Goal: Check status: Check status

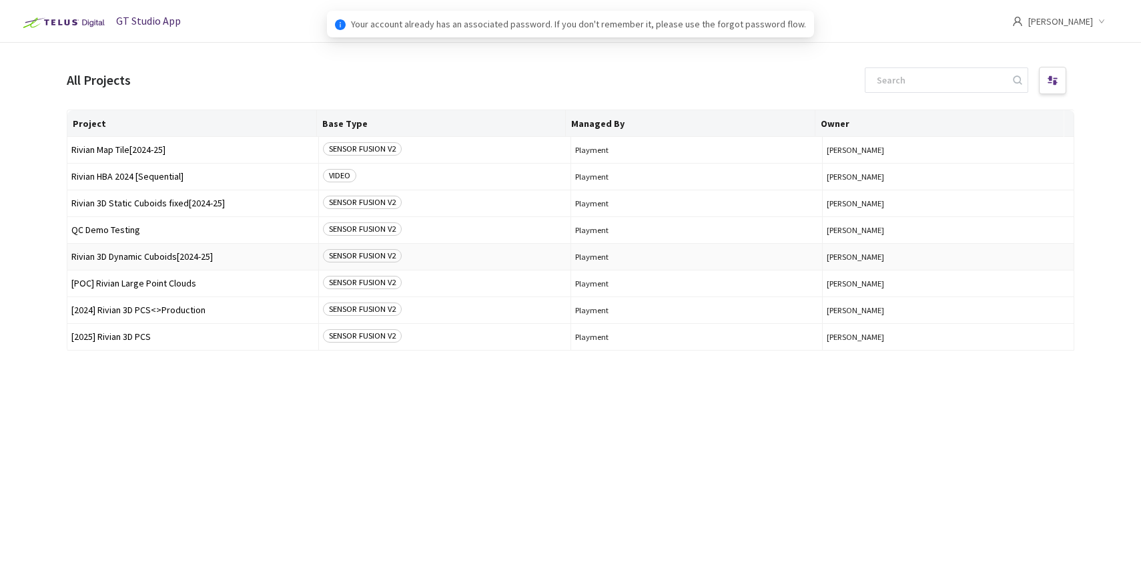
click at [208, 263] on td "Rivian 3D Dynamic Cuboids[2024-25]" at bounding box center [193, 257] width 252 height 27
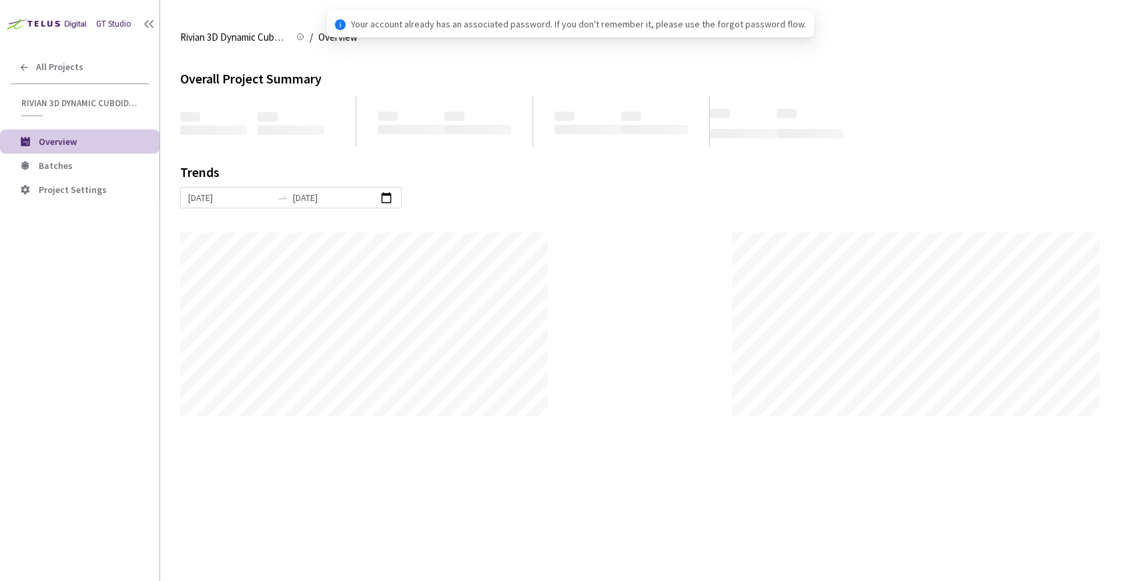
scroll to position [581, 1141]
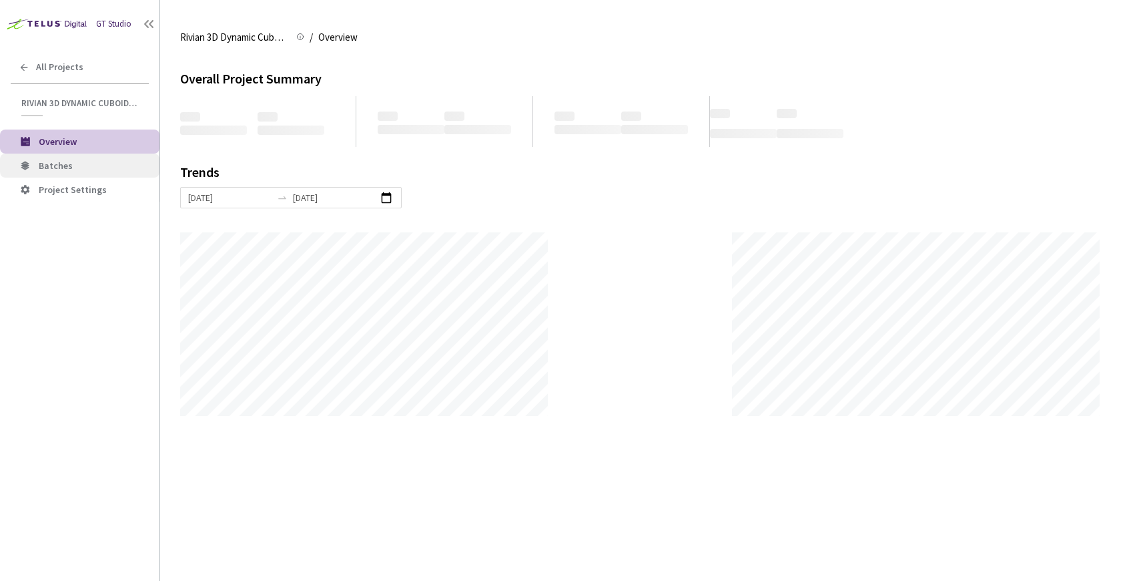
click at [46, 163] on span "Batches" at bounding box center [56, 166] width 34 height 12
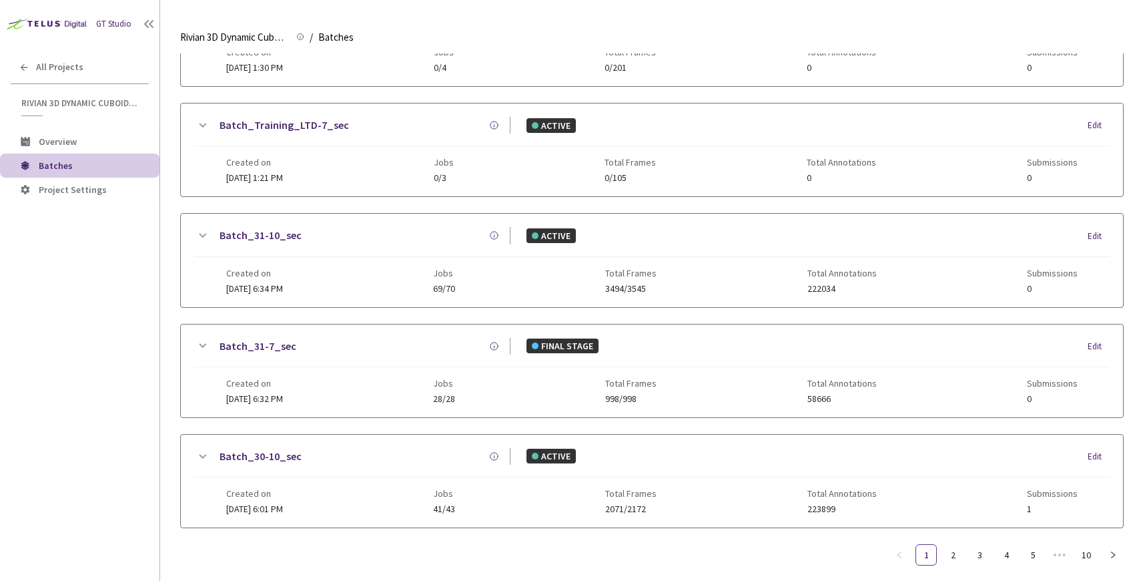
scroll to position [570, 0]
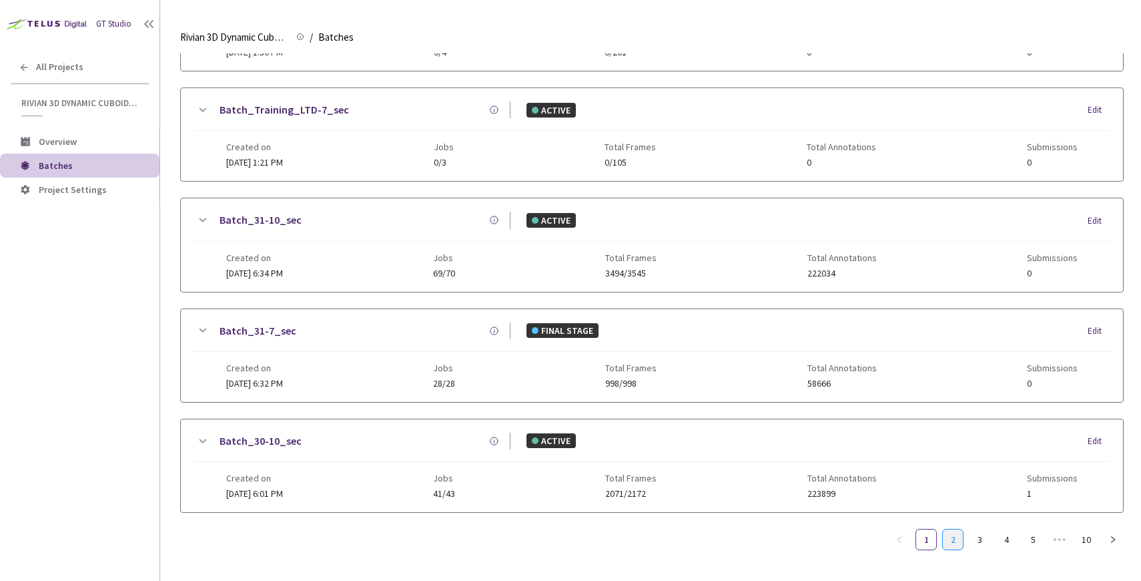
click at [959, 537] on link "2" at bounding box center [953, 539] width 20 height 20
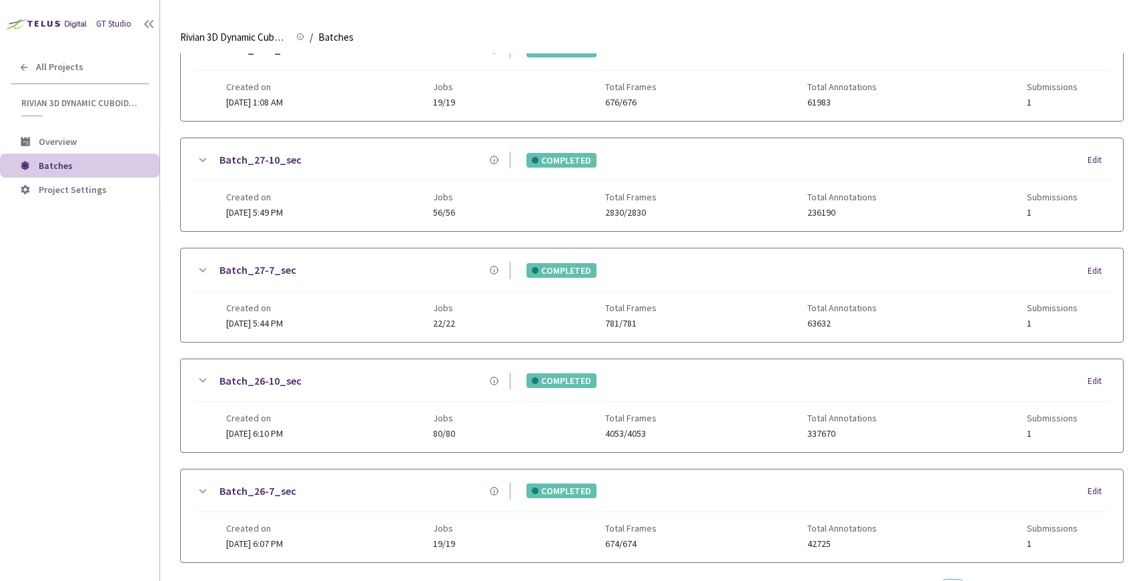
scroll to position [560, 0]
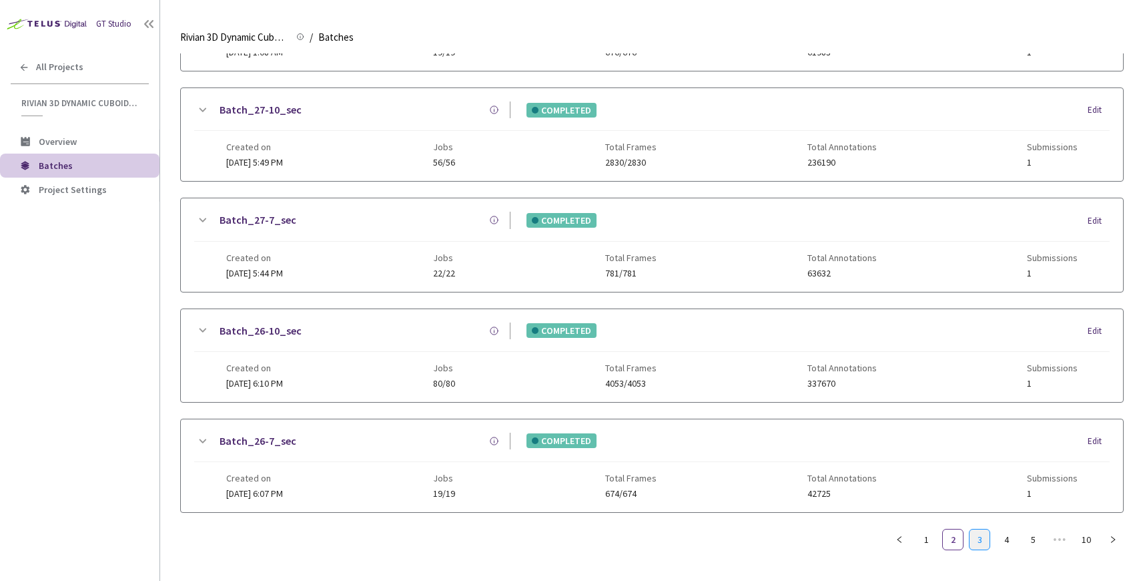
click at [979, 537] on link "3" at bounding box center [980, 539] width 20 height 20
click at [1002, 542] on link "4" at bounding box center [1007, 539] width 20 height 20
click at [930, 537] on link "2" at bounding box center [926, 539] width 20 height 20
click at [973, 541] on link "3" at bounding box center [980, 539] width 20 height 20
click at [1001, 541] on link "4" at bounding box center [1007, 539] width 20 height 20
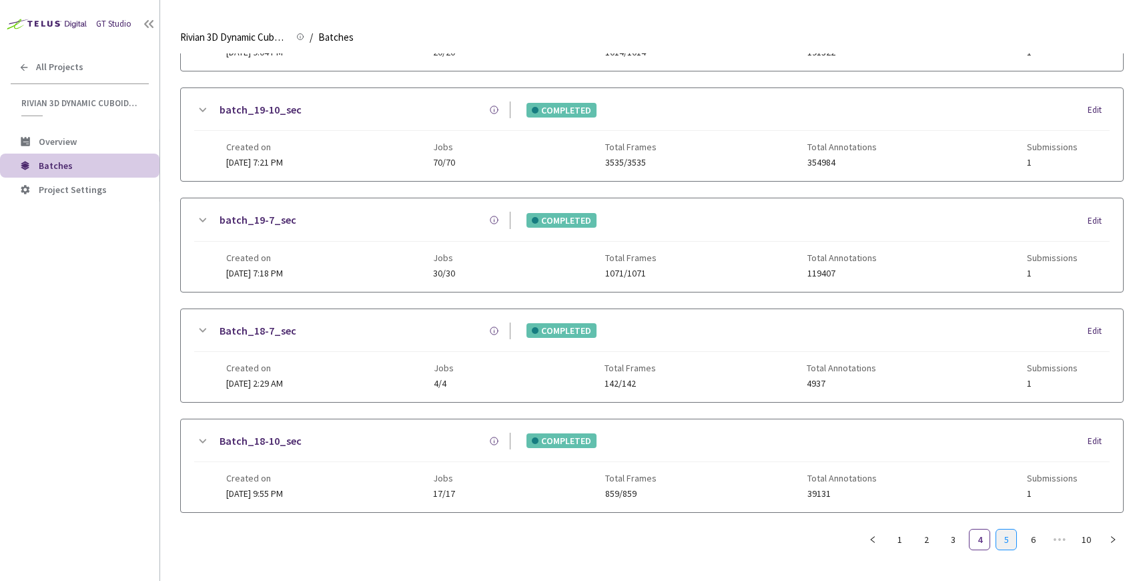
click at [997, 539] on link "5" at bounding box center [1007, 539] width 20 height 20
click at [1007, 541] on link "6" at bounding box center [1007, 539] width 20 height 20
click at [958, 540] on link "5" at bounding box center [953, 539] width 20 height 20
click at [953, 542] on link "4" at bounding box center [953, 539] width 20 height 20
click at [904, 539] on link "1" at bounding box center [900, 539] width 20 height 20
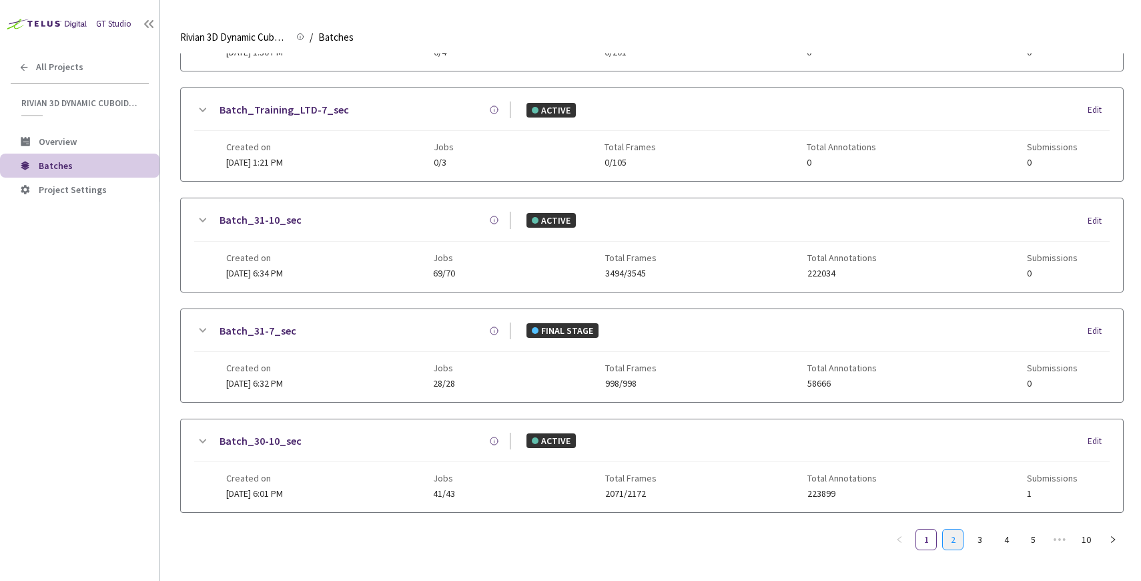
click at [953, 539] on link "2" at bounding box center [953, 539] width 20 height 20
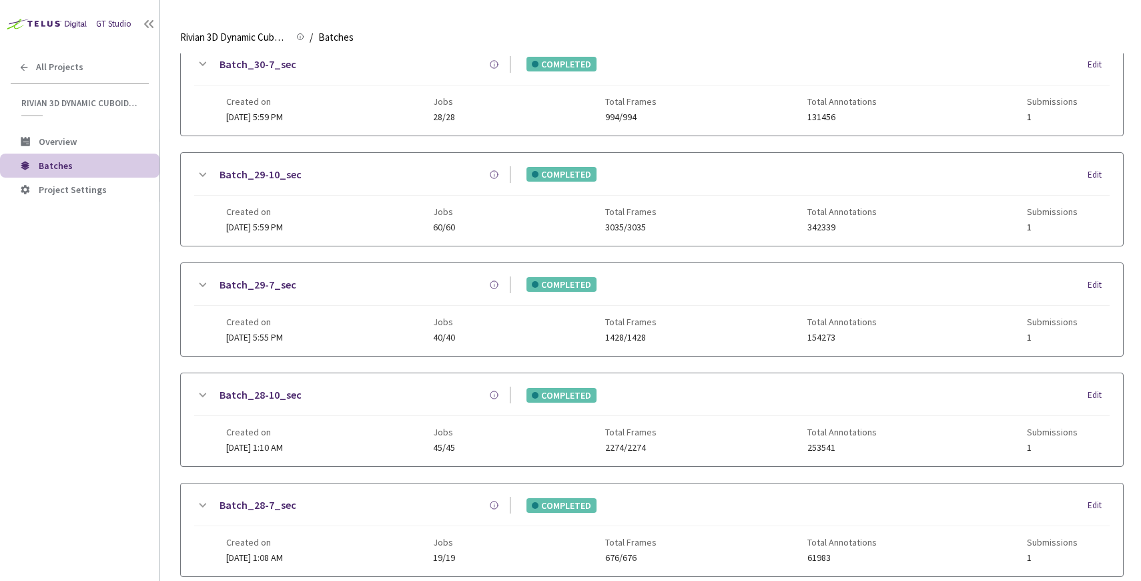
scroll to position [125, 0]
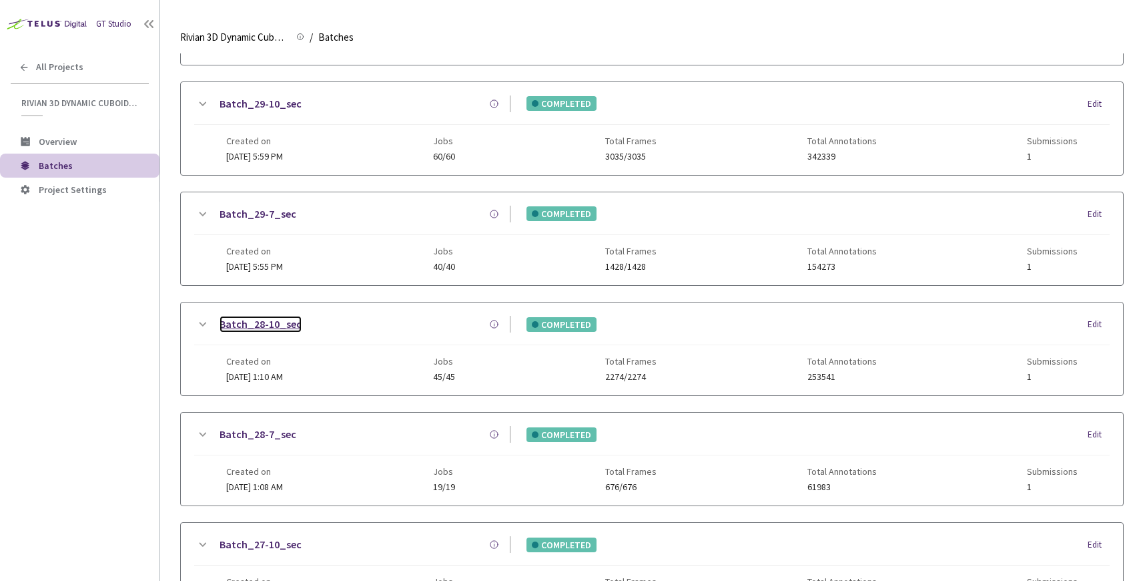
click at [276, 325] on link "Batch_28-10_sec" at bounding box center [261, 324] width 82 height 17
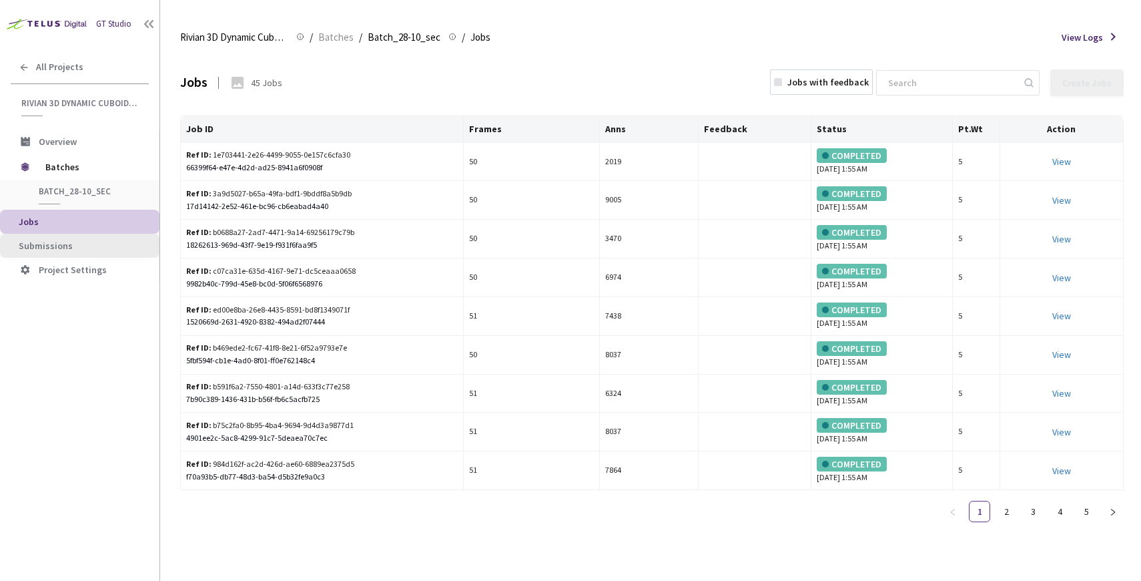
click at [50, 249] on span "Submissions" at bounding box center [46, 246] width 54 height 12
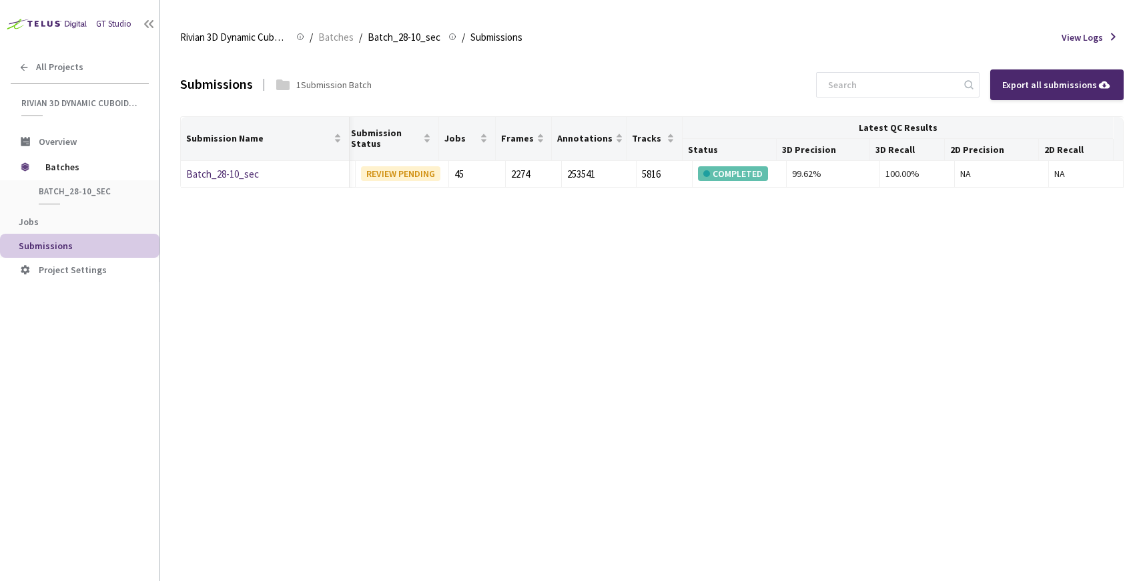
scroll to position [0, 135]
click at [210, 175] on link "Batch_28-10_sec" at bounding box center [222, 174] width 73 height 13
